Goal: Information Seeking & Learning: Learn about a topic

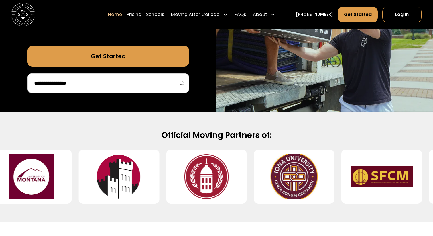
scroll to position [172, 0]
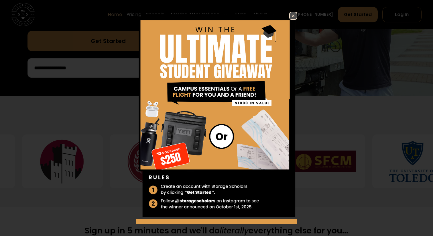
click at [290, 14] on img at bounding box center [293, 15] width 7 height 7
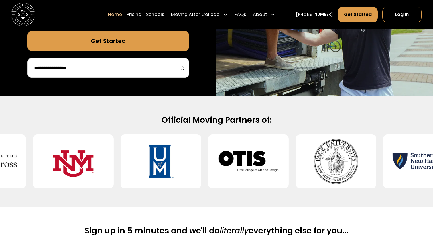
click at [130, 70] on input "search" at bounding box center [107, 68] width 149 height 10
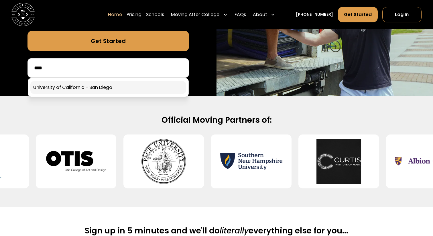
type input "****"
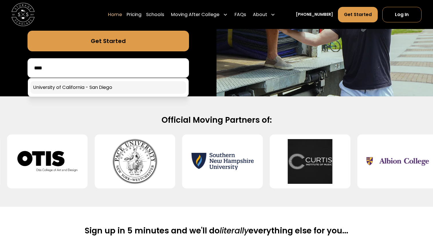
click at [121, 86] on link at bounding box center [108, 87] width 156 height 13
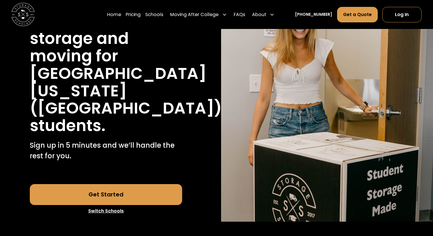
scroll to position [84, 0]
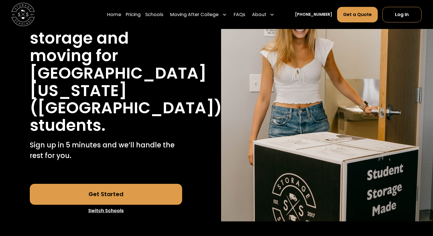
click at [134, 200] on link "Get Started" at bounding box center [106, 193] width 153 height 21
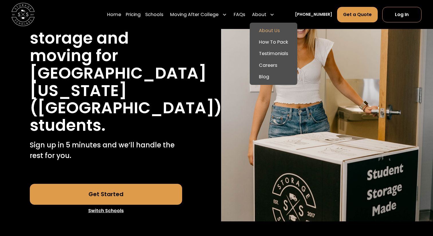
click at [280, 33] on link "About Us" at bounding box center [273, 30] width 43 height 11
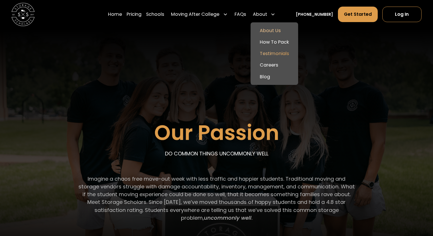
click at [283, 54] on link "Testimonials" at bounding box center [274, 53] width 43 height 11
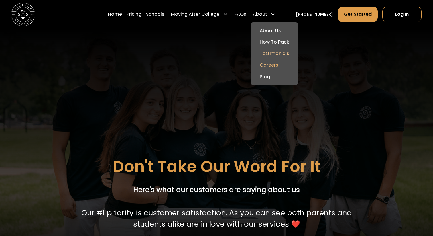
click at [283, 64] on link "Careers" at bounding box center [274, 64] width 43 height 11
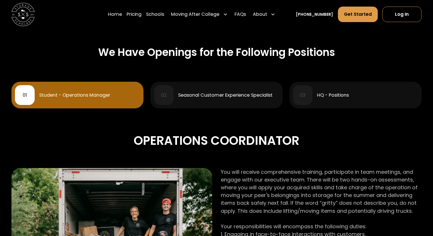
scroll to position [235, 0]
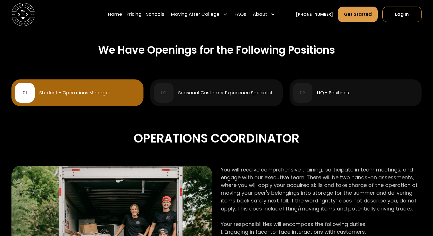
click at [333, 86] on div "03 HQ - Positions" at bounding box center [355, 92] width 125 height 19
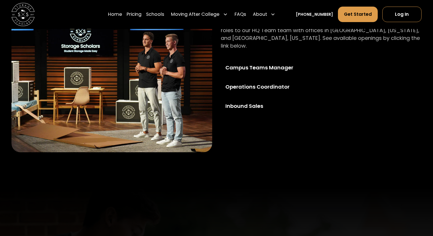
scroll to position [357, 0]
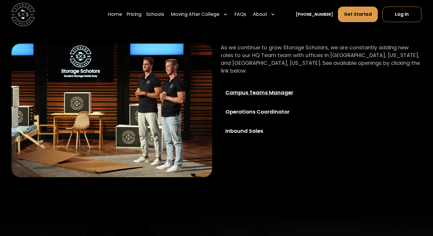
click at [276, 88] on div "Campus Teams Manager" at bounding box center [266, 92] width 83 height 8
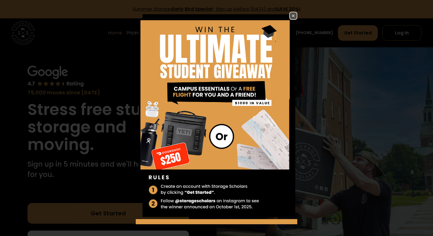
click at [290, 14] on img at bounding box center [293, 15] width 7 height 7
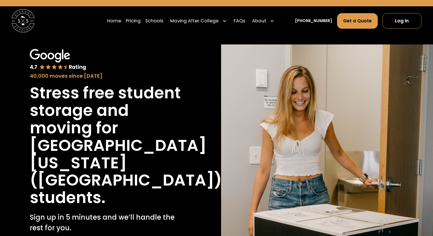
scroll to position [15, 0]
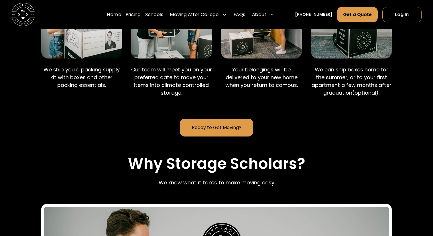
scroll to position [497, 0]
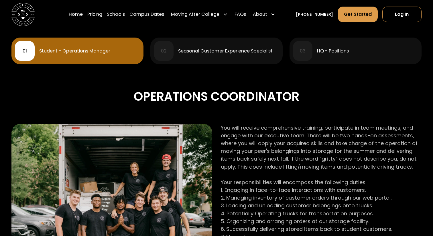
scroll to position [258, 0]
